Goal: Information Seeking & Learning: Learn about a topic

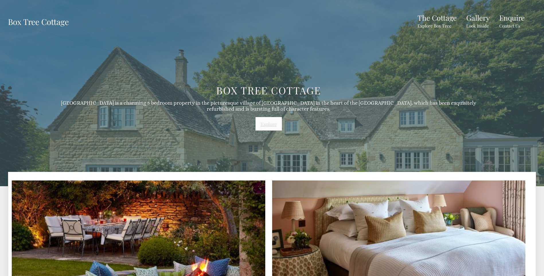
click at [265, 122] on link "Explore" at bounding box center [269, 123] width 26 height 13
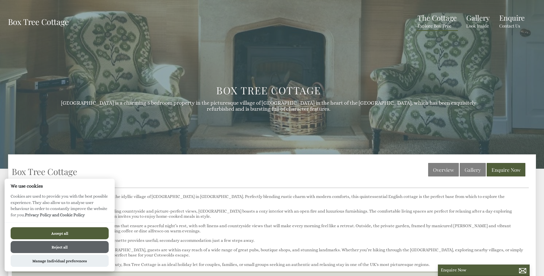
click at [51, 248] on button "Reject all" at bounding box center [60, 247] width 98 height 12
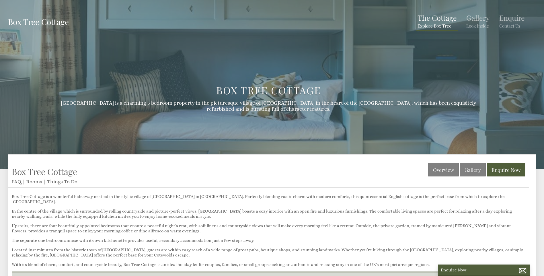
click at [444, 17] on link "The Cottage Explore Box Tree" at bounding box center [437, 21] width 39 height 16
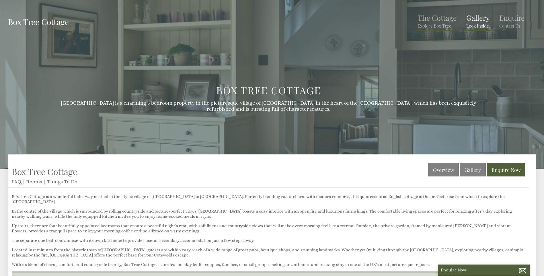
click at [472, 22] on link "Gallery Look Inside" at bounding box center [478, 21] width 24 height 16
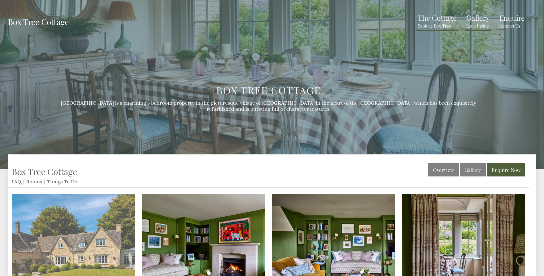
click at [110, 241] on img at bounding box center [73, 255] width 123 height 123
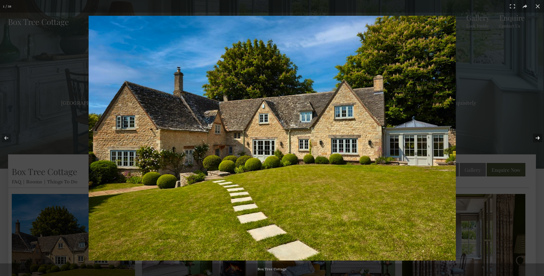
click at [537, 138] on button at bounding box center [534, 138] width 20 height 29
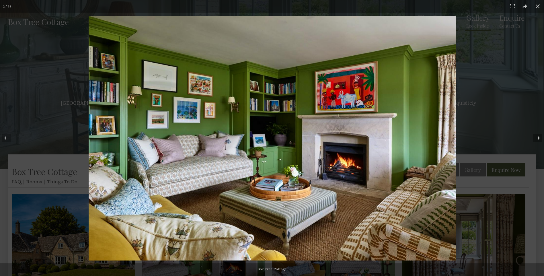
click at [536, 138] on button at bounding box center [534, 138] width 20 height 29
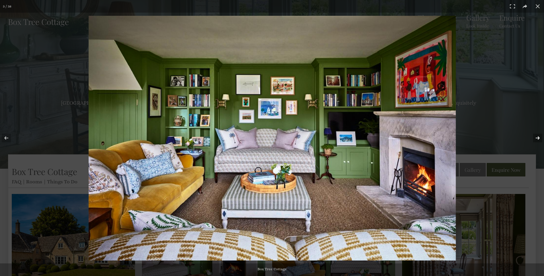
click at [536, 138] on button at bounding box center [534, 138] width 20 height 29
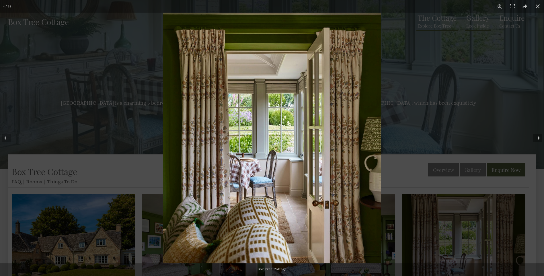
click at [536, 138] on button at bounding box center [534, 138] width 20 height 29
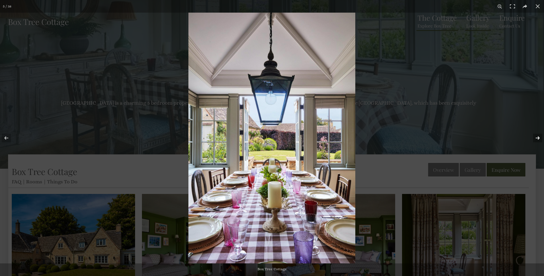
click at [536, 138] on button at bounding box center [534, 138] width 20 height 29
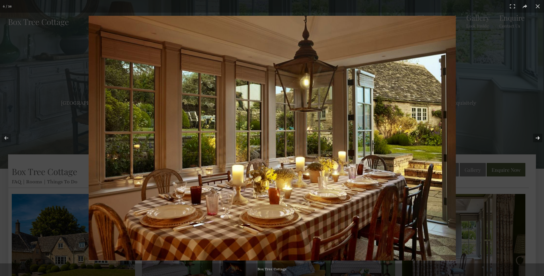
click at [536, 138] on button at bounding box center [534, 138] width 20 height 29
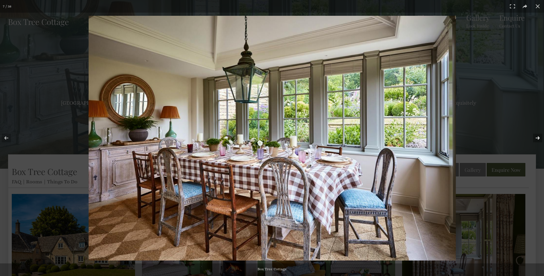
click at [536, 138] on button at bounding box center [534, 138] width 20 height 29
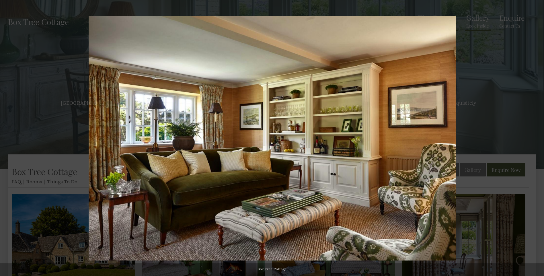
click at [536, 138] on button at bounding box center [534, 138] width 20 height 29
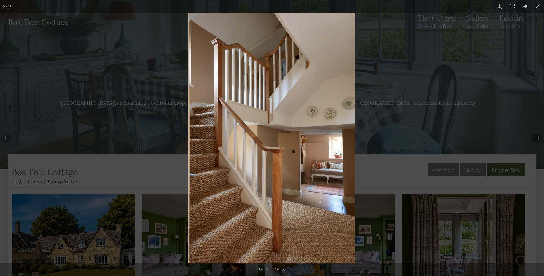
click at [538, 138] on button at bounding box center [534, 138] width 20 height 29
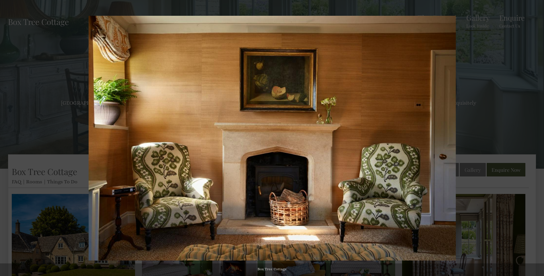
click at [538, 138] on button at bounding box center [534, 138] width 20 height 29
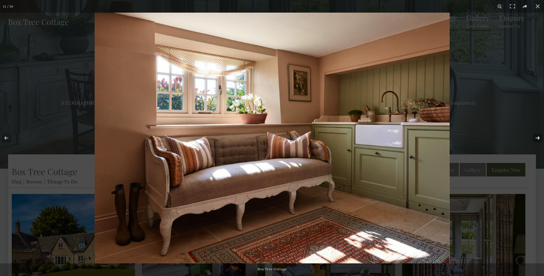
click at [538, 138] on button at bounding box center [534, 138] width 20 height 29
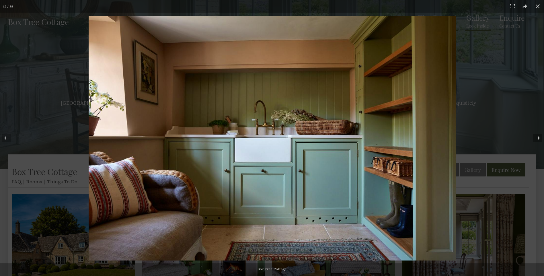
click at [538, 138] on button at bounding box center [534, 138] width 20 height 29
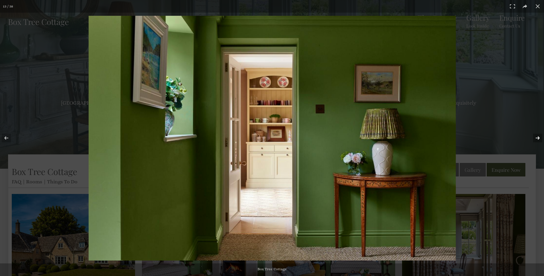
click at [538, 138] on button at bounding box center [534, 138] width 20 height 29
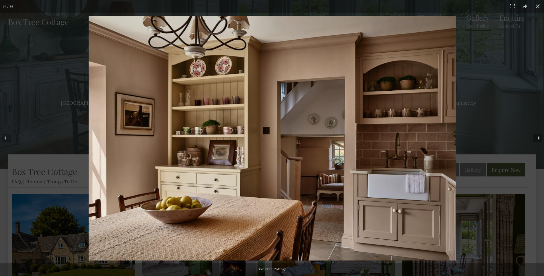
click at [538, 138] on button at bounding box center [534, 138] width 20 height 29
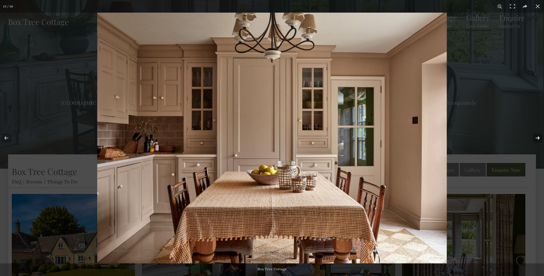
click at [538, 138] on button at bounding box center [534, 138] width 20 height 29
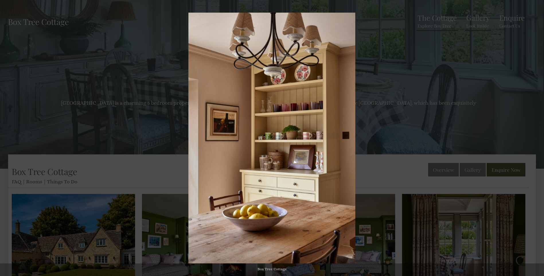
click at [538, 138] on button at bounding box center [534, 138] width 20 height 29
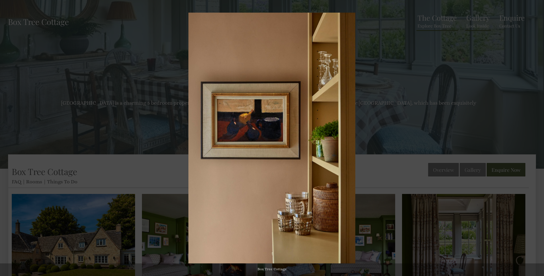
click at [538, 138] on button at bounding box center [534, 138] width 20 height 29
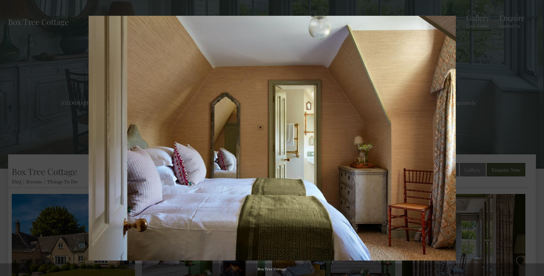
click at [538, 138] on button at bounding box center [534, 138] width 20 height 29
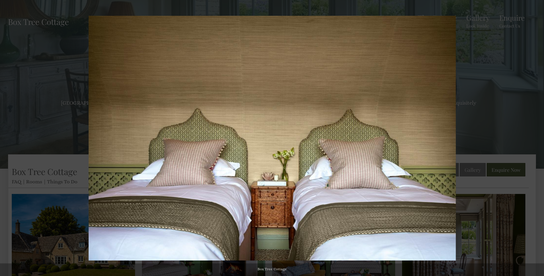
click at [538, 138] on button at bounding box center [534, 138] width 20 height 29
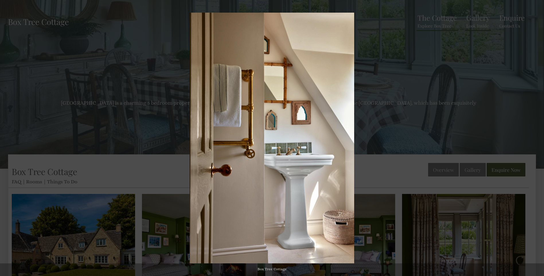
click at [538, 138] on button at bounding box center [534, 138] width 20 height 29
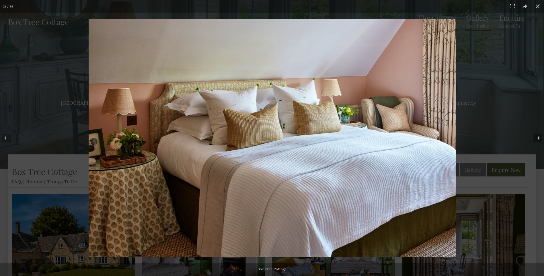
click at [539, 138] on button at bounding box center [534, 138] width 20 height 29
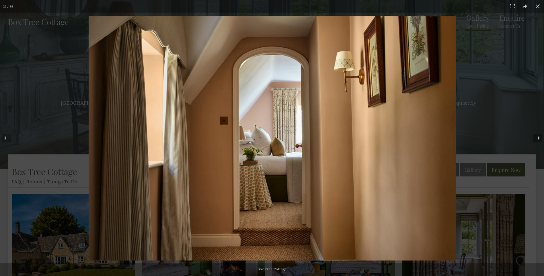
click at [539, 138] on button at bounding box center [534, 138] width 20 height 29
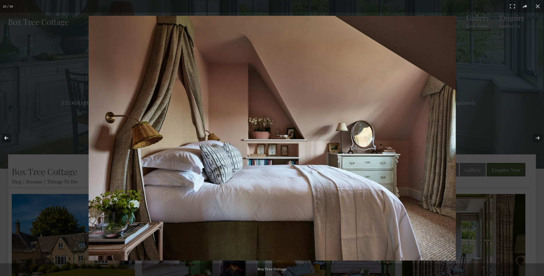
click at [5, 138] on button at bounding box center [10, 138] width 20 height 29
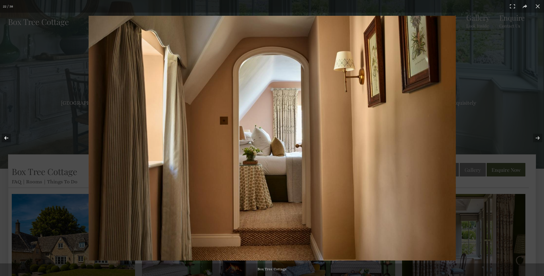
click at [5, 138] on button at bounding box center [10, 138] width 20 height 29
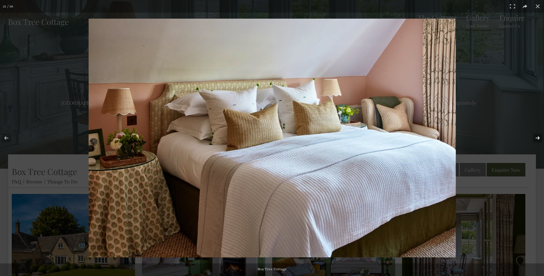
click at [538, 137] on button at bounding box center [534, 138] width 20 height 29
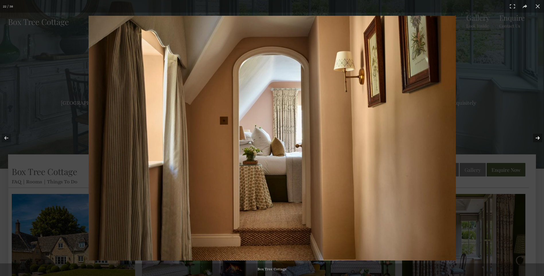
click at [538, 137] on button at bounding box center [534, 138] width 20 height 29
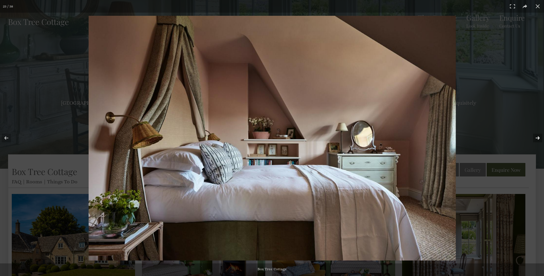
click at [538, 137] on button at bounding box center [534, 138] width 20 height 29
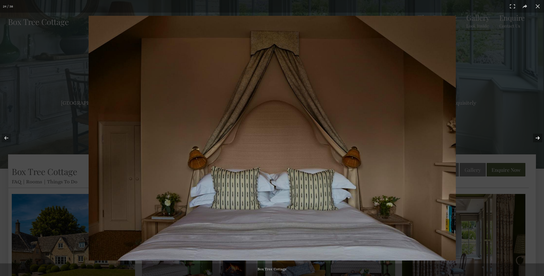
click at [538, 137] on button at bounding box center [534, 138] width 20 height 29
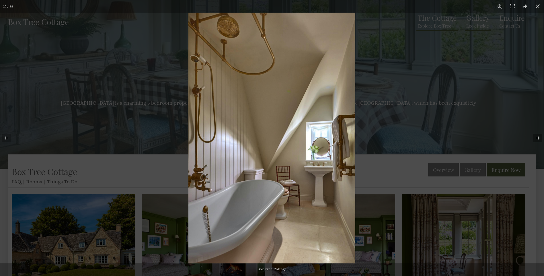
click at [538, 137] on button at bounding box center [534, 138] width 20 height 29
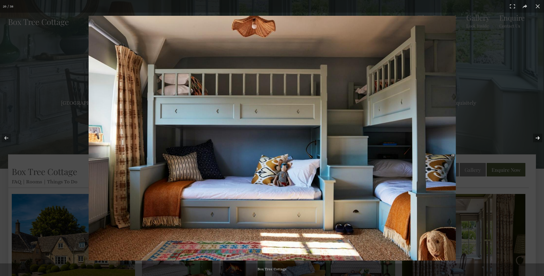
click at [538, 137] on button at bounding box center [534, 138] width 20 height 29
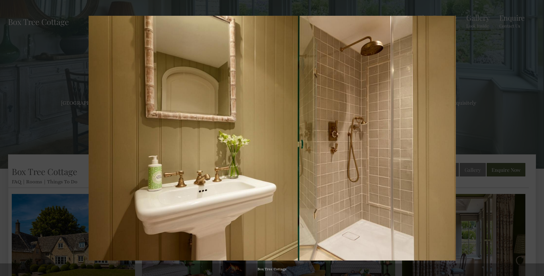
click at [538, 137] on button at bounding box center [534, 138] width 20 height 29
